Goal: Entertainment & Leisure: Consume media (video, audio)

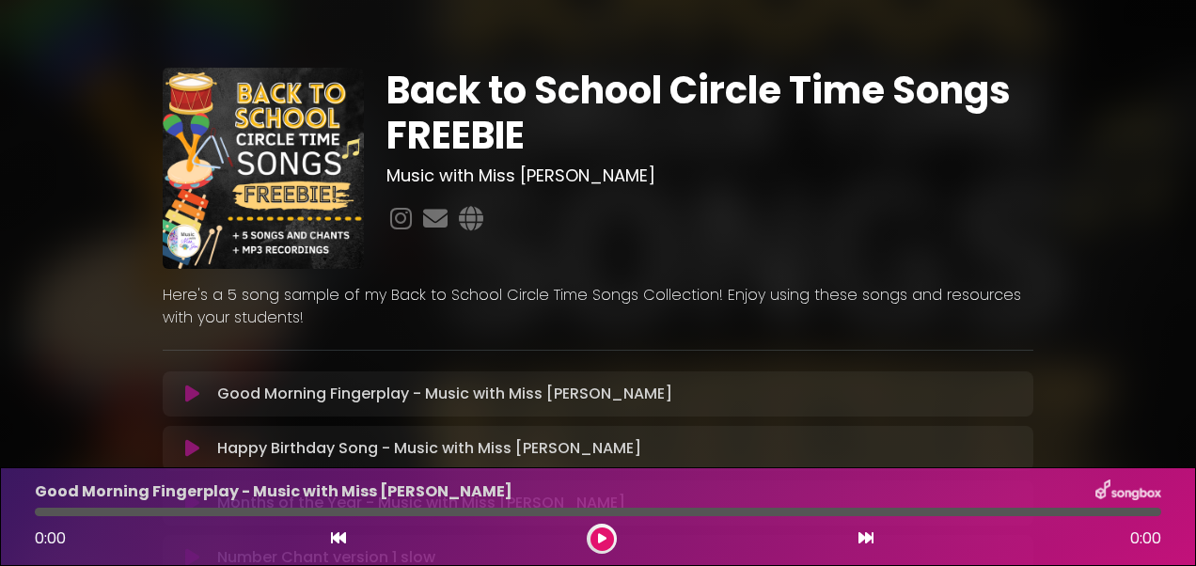
click at [466, 388] on p "Good Morning Fingerplay - Music with Miss [PERSON_NAME] Loading Track..." at bounding box center [444, 394] width 455 height 23
click at [201, 387] on button at bounding box center [192, 394] width 36 height 19
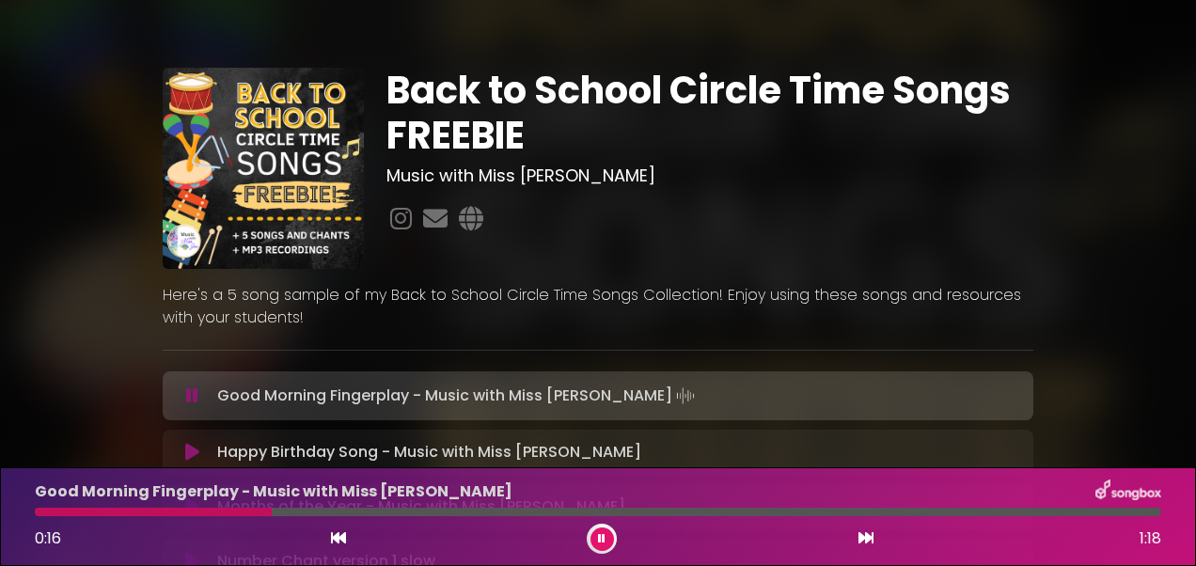
click at [602, 534] on icon at bounding box center [602, 538] width 8 height 11
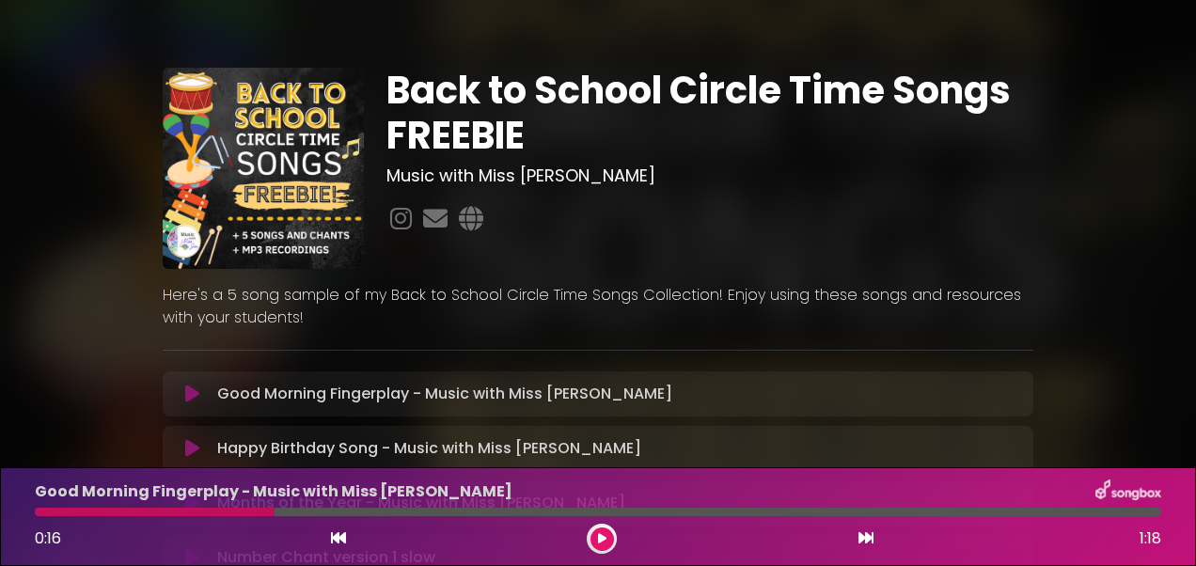
click at [70, 510] on div at bounding box center [155, 512] width 240 height 8
click at [175, 509] on div at bounding box center [155, 512] width 240 height 8
click at [340, 531] on icon at bounding box center [338, 538] width 15 height 15
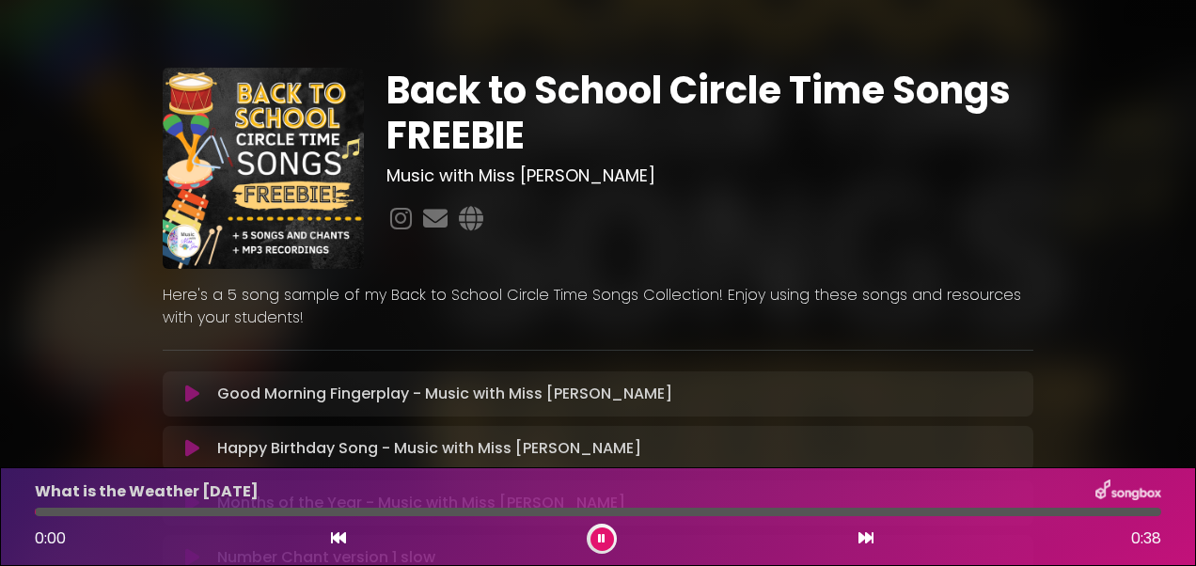
click at [338, 527] on button at bounding box center [338, 539] width 17 height 24
click at [315, 388] on p "Good Morning Fingerplay - Music with Miss [PERSON_NAME] Loading Track..." at bounding box center [444, 394] width 455 height 23
click at [192, 388] on icon at bounding box center [192, 394] width 14 height 19
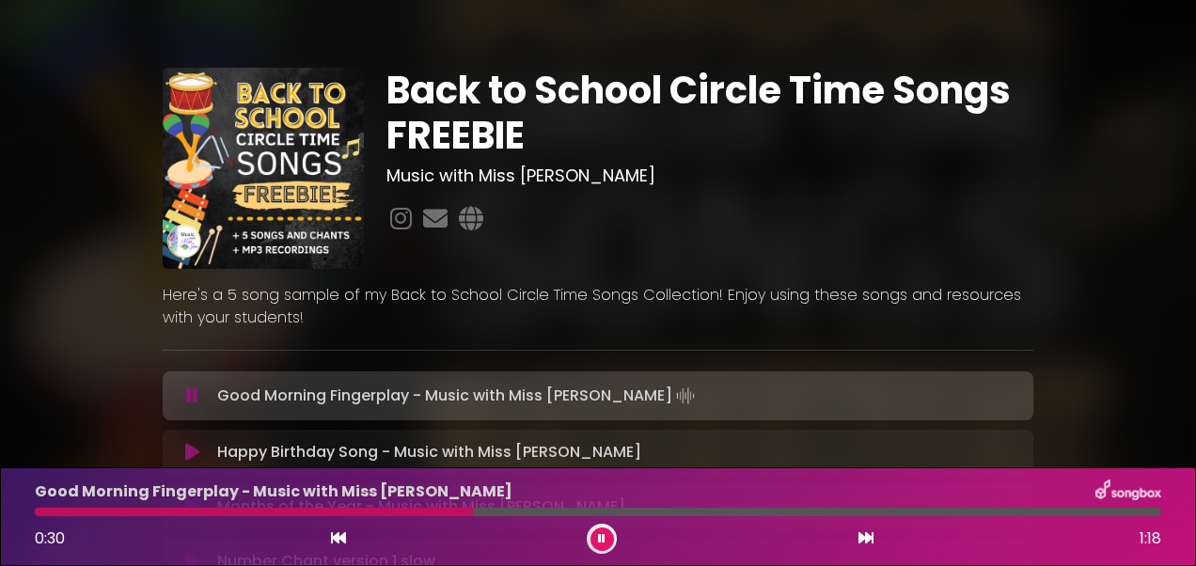
click at [597, 527] on div at bounding box center [602, 539] width 30 height 30
click at [598, 534] on icon at bounding box center [602, 538] width 8 height 11
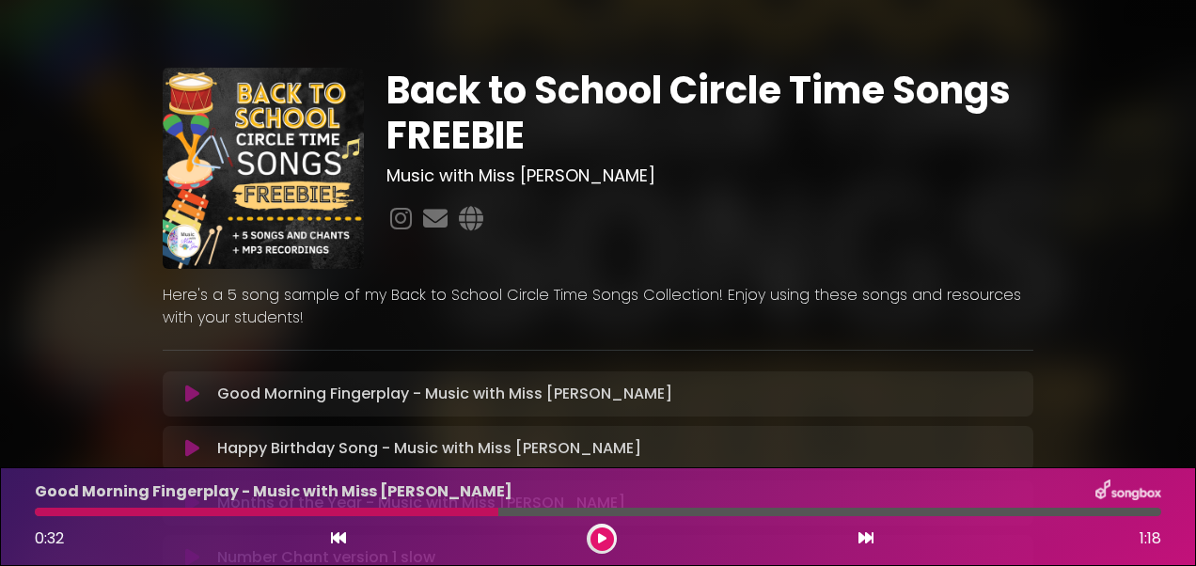
click at [51, 333] on div "Back to School Circle Time Songs FREEBIE Music with Miss [PERSON_NAME]" at bounding box center [598, 399] width 1196 height 753
